Goal: Information Seeking & Learning: Learn about a topic

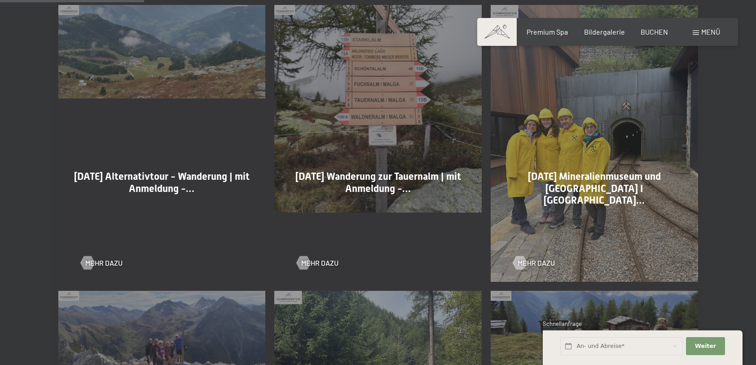
scroll to position [539, 0]
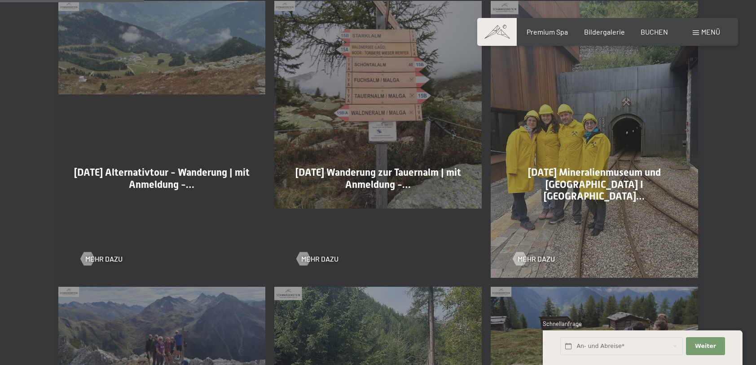
click at [78, 259] on div "09-09-2025 Alternativtour - Wanderung | mit Anmeldung -… Mehr dazu" at bounding box center [162, 139] width 216 height 286
click at [91, 258] on div at bounding box center [87, 258] width 8 height 13
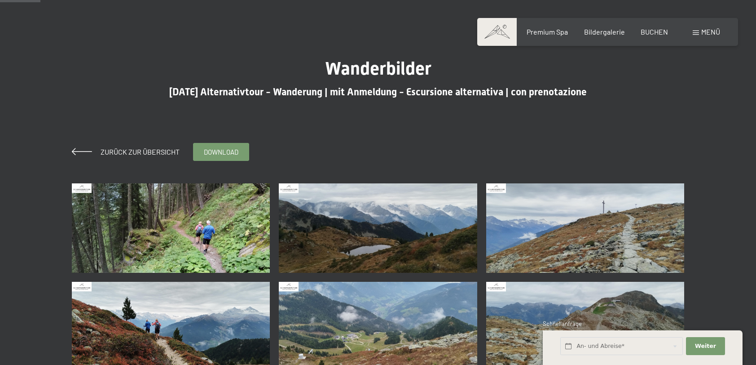
scroll to position [45, 0]
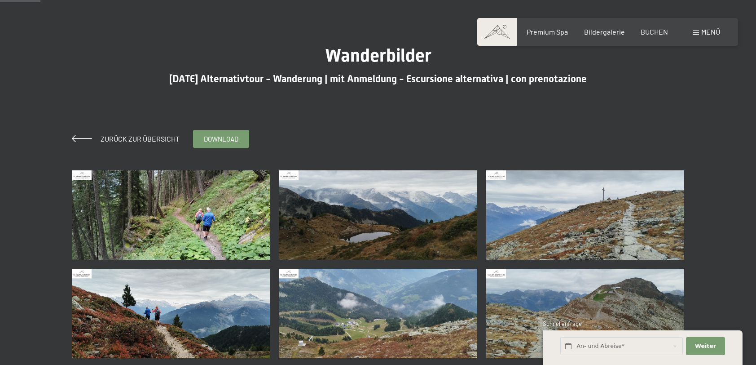
click at [224, 237] on img at bounding box center [171, 214] width 198 height 89
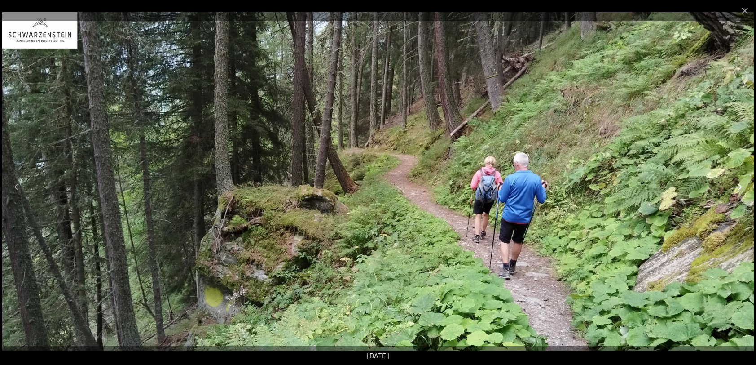
click at [738, 186] on button "Next slide" at bounding box center [737, 187] width 19 height 18
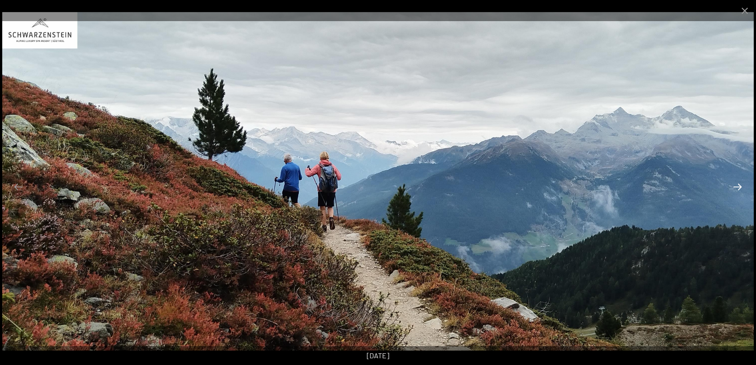
click at [738, 186] on button "Next slide" at bounding box center [737, 187] width 19 height 18
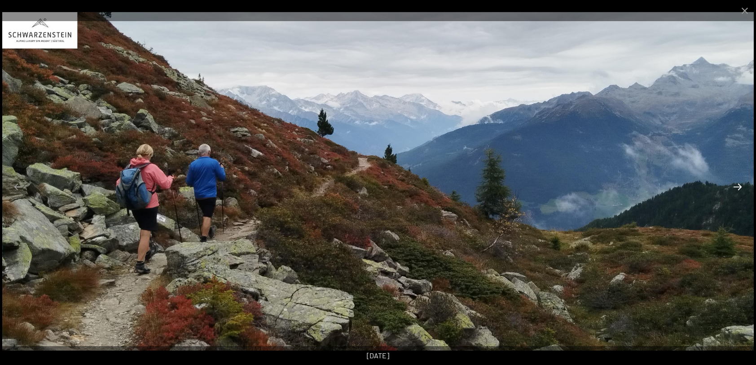
click at [738, 186] on button "Next slide" at bounding box center [737, 187] width 19 height 18
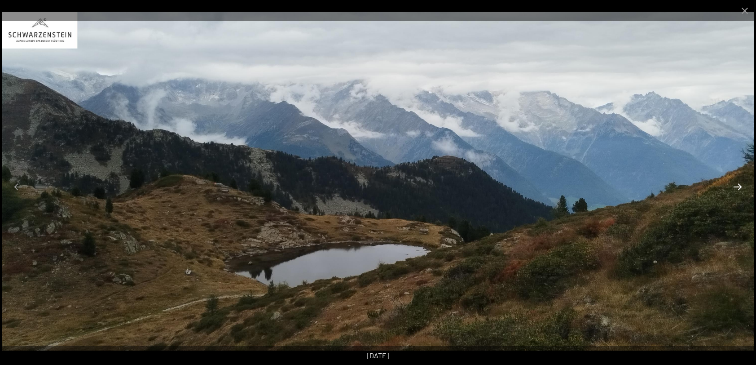
click at [738, 186] on button "Next slide" at bounding box center [737, 187] width 19 height 18
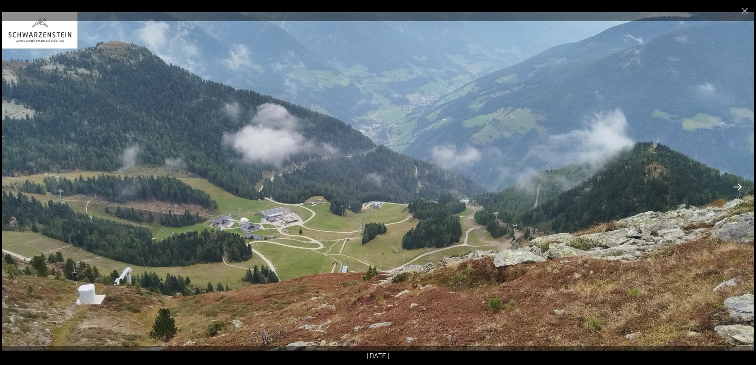
click at [738, 186] on button "Next slide" at bounding box center [737, 187] width 19 height 18
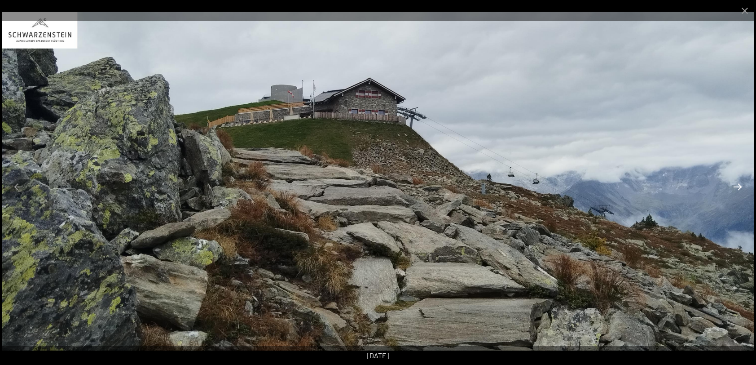
click at [738, 186] on button "Next slide" at bounding box center [737, 187] width 19 height 18
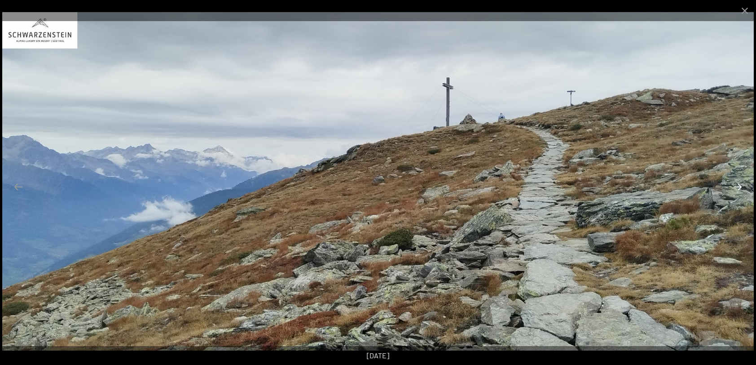
click at [738, 186] on button "Next slide" at bounding box center [737, 187] width 19 height 18
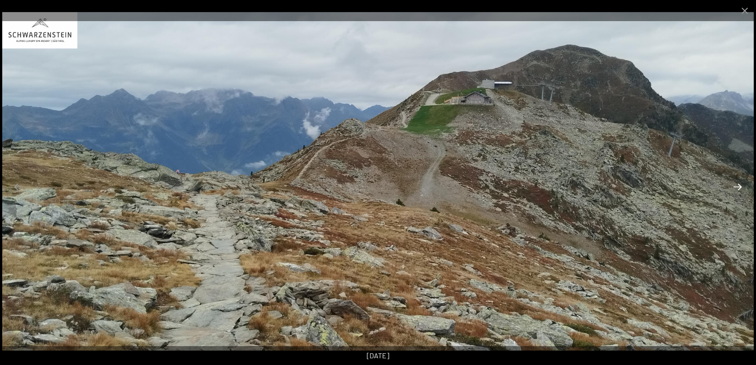
click at [738, 186] on button "Next slide" at bounding box center [737, 187] width 19 height 18
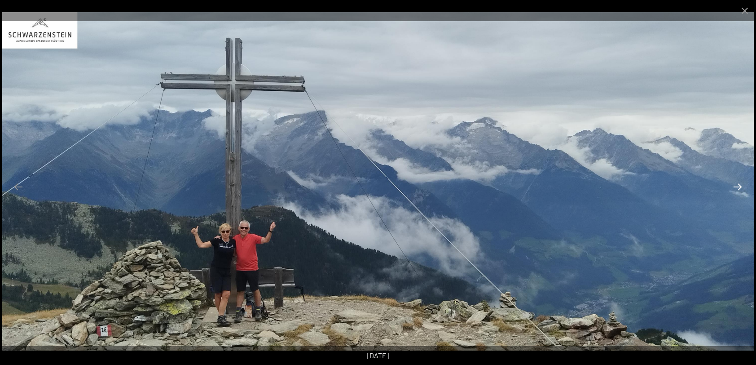
click at [738, 186] on button "Next slide" at bounding box center [737, 187] width 19 height 18
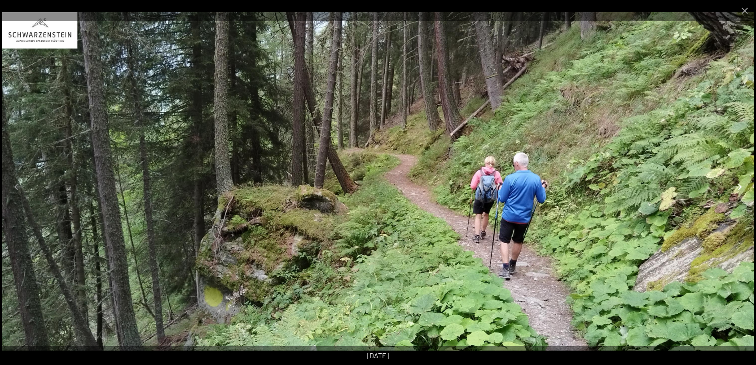
click at [738, 186] on button "Next slide" at bounding box center [737, 187] width 19 height 18
